Goal: Task Accomplishment & Management: Manage account settings

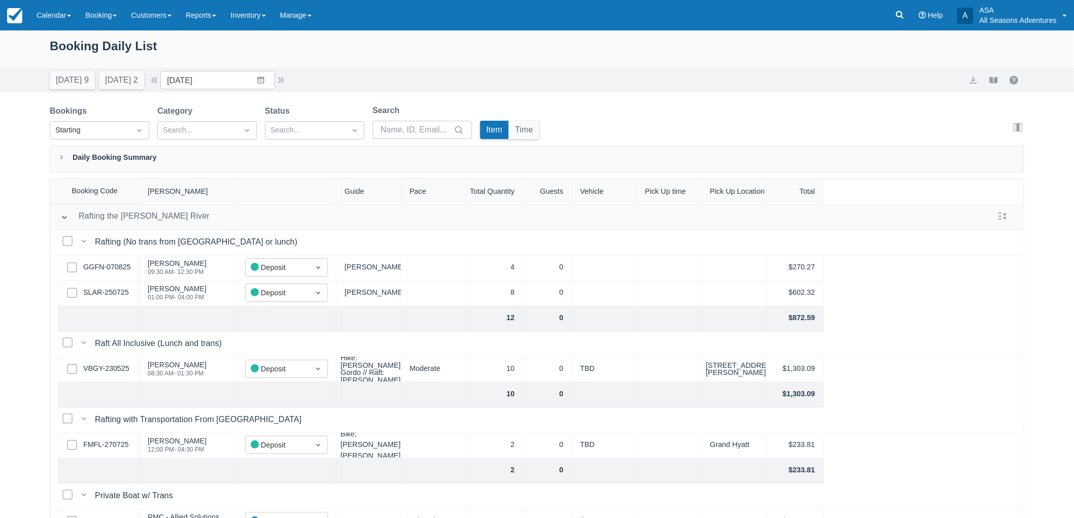
click at [484, 74] on div "Today 9 Tomorrow 2 Date 08/25/25 Navigate forward to interact with the calendar…" at bounding box center [537, 80] width 974 height 18
click at [209, 90] on div "Today 9 Tomorrow 2 Date 08/25/25 Navigate forward to interact with the calendar…" at bounding box center [537, 80] width 1074 height 24
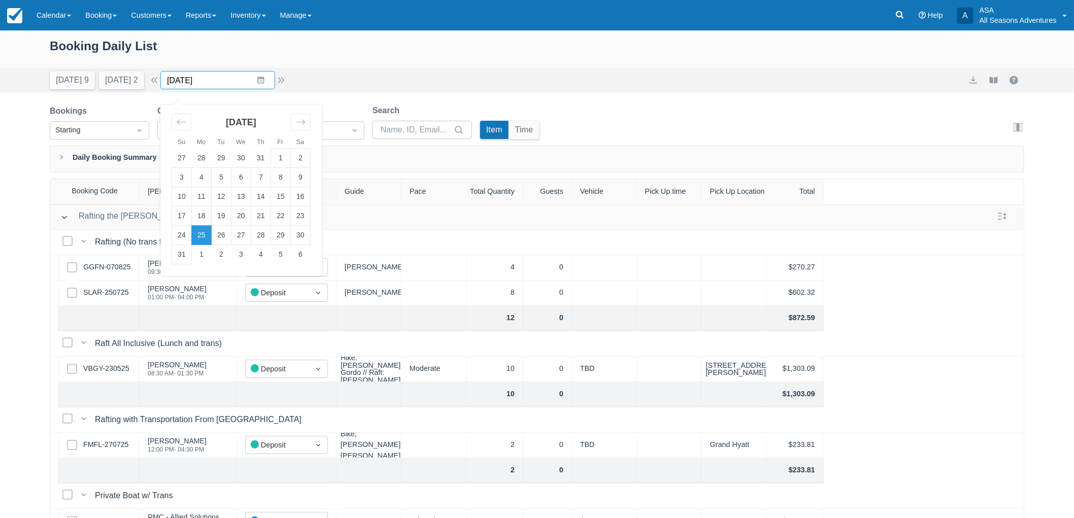
click at [209, 75] on input "08/25/25" at bounding box center [217, 80] width 115 height 18
click at [189, 237] on td "24" at bounding box center [182, 235] width 20 height 19
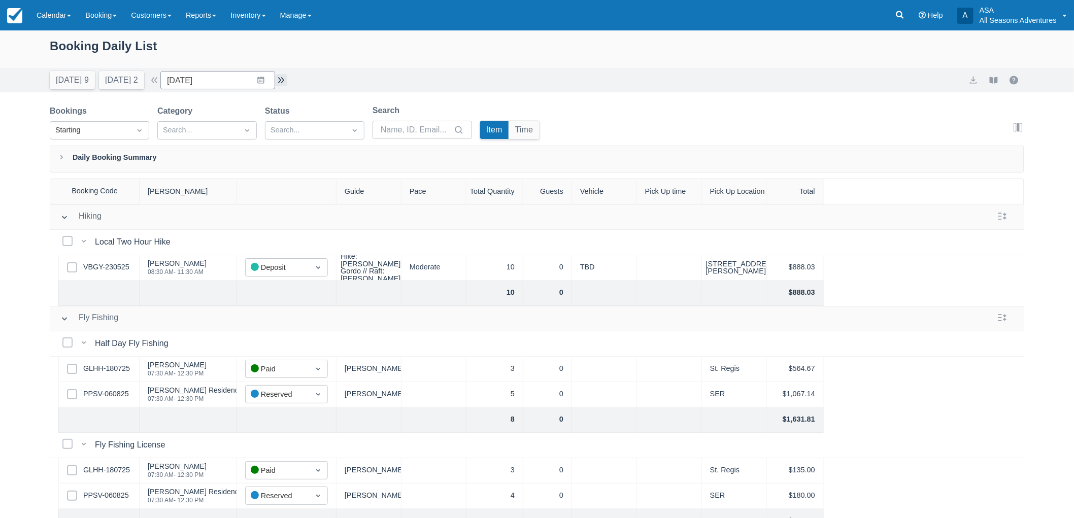
click at [287, 81] on button "button" at bounding box center [281, 80] width 12 height 12
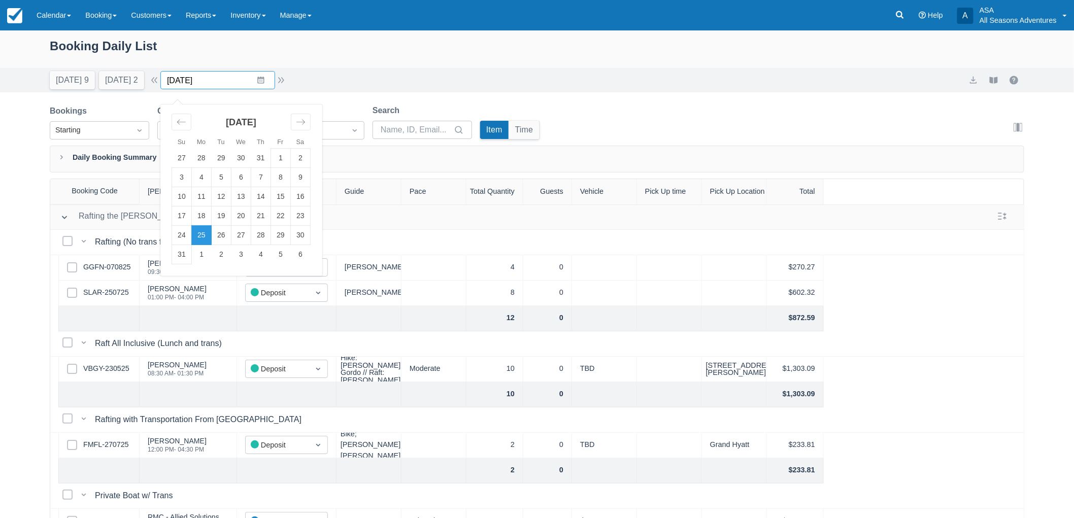
click at [201, 88] on input "08/25/25" at bounding box center [217, 80] width 115 height 18
click at [271, 59] on div "Booking Daily List" at bounding box center [537, 51] width 974 height 29
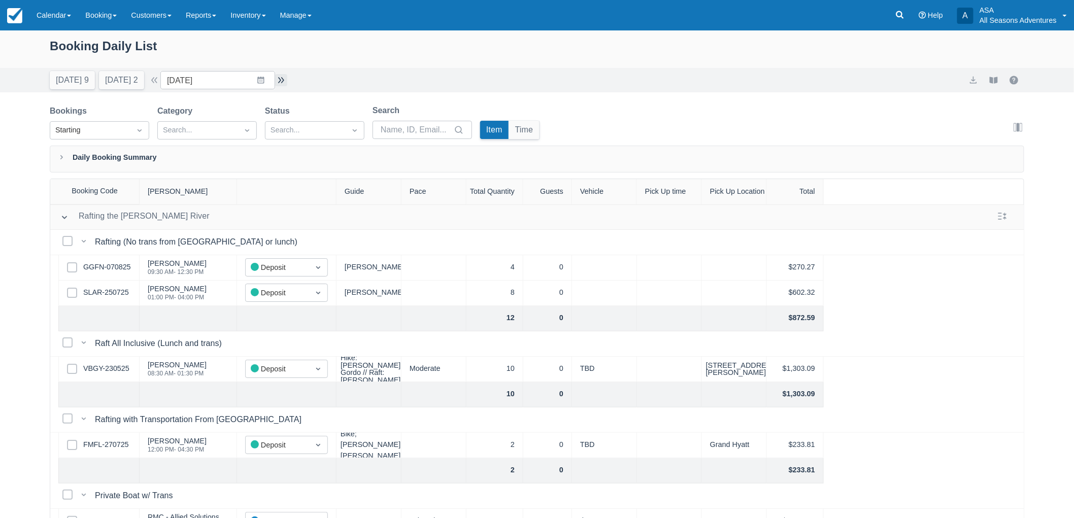
click at [284, 80] on button "button" at bounding box center [281, 80] width 12 height 12
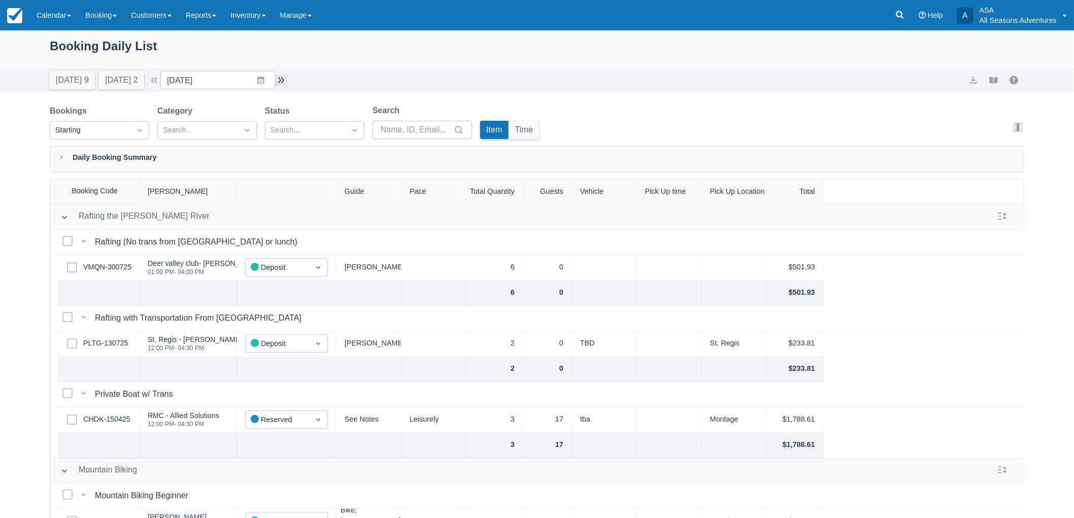
click at [286, 74] on button "button" at bounding box center [281, 80] width 12 height 12
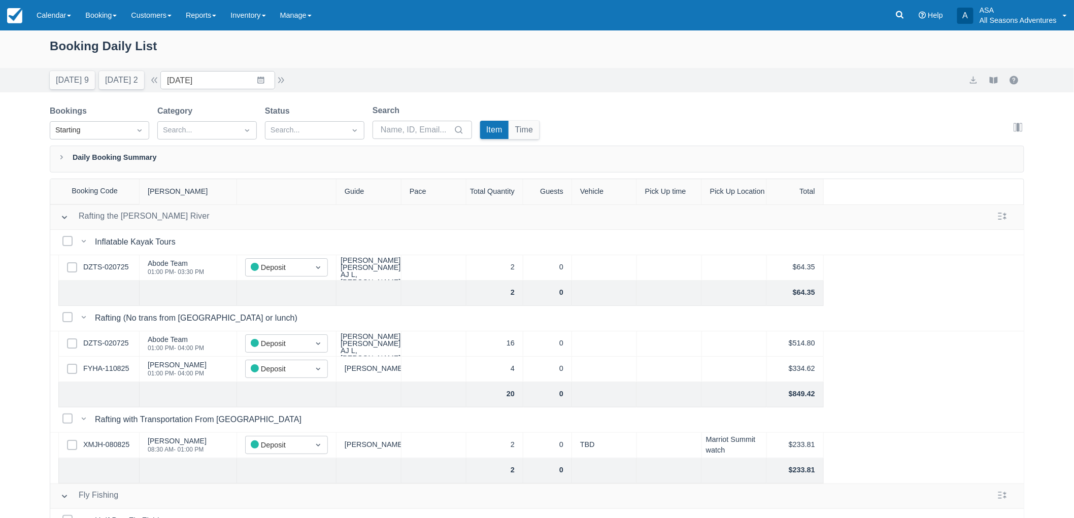
click at [572, 139] on div "Bookings Starting Category Search... Status Search... Search Item Time Edit col…" at bounding box center [537, 125] width 974 height 41
click at [19, 337] on div "Booking Daily List Today 9 Tomorrow 2 Date 08/27/25 Navigate forward to interac…" at bounding box center [537, 299] width 1074 height 539
click at [287, 78] on button "button" at bounding box center [281, 80] width 12 height 12
type input "08/28/25"
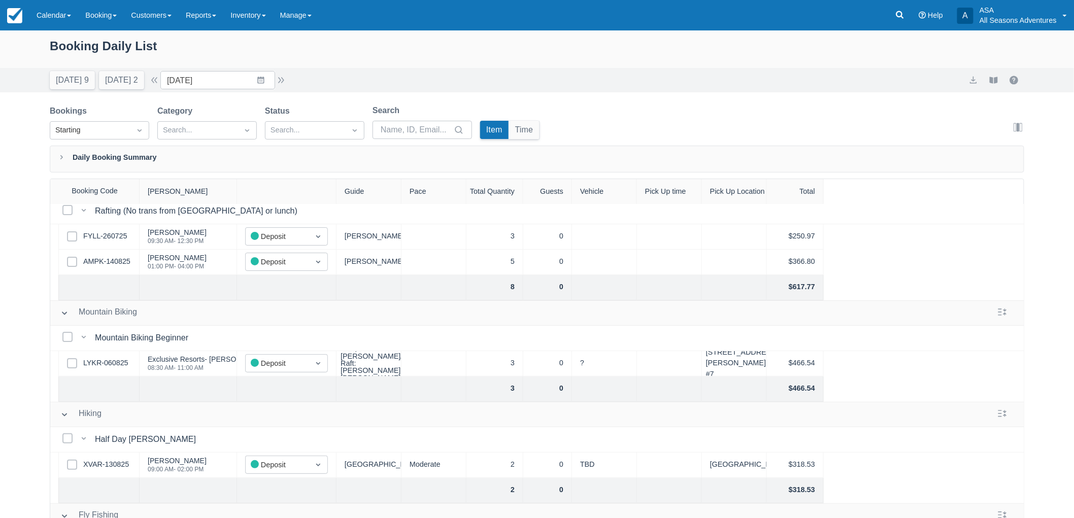
scroll to position [56, 0]
